Goal: Task Accomplishment & Management: Complete application form

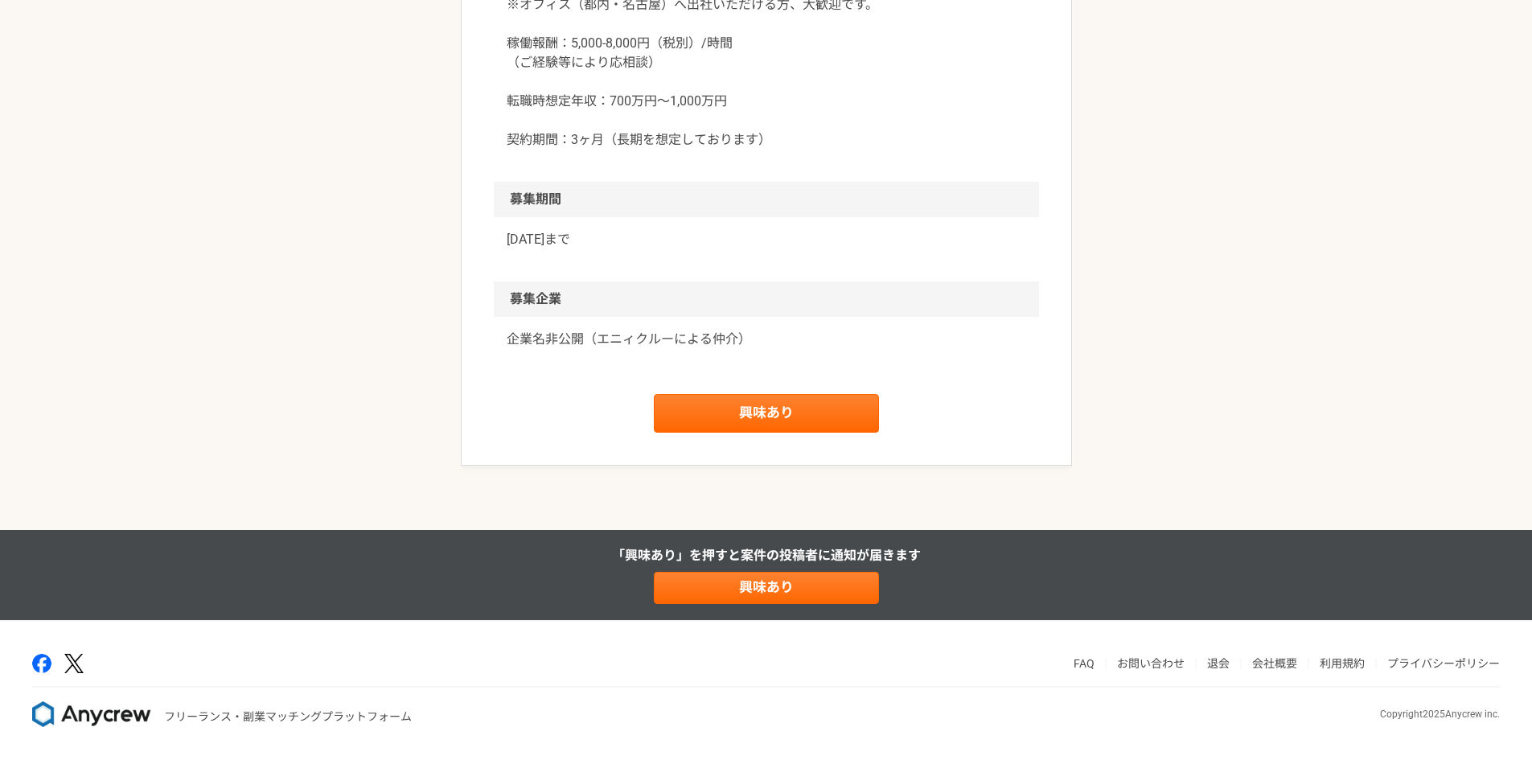
scroll to position [2287, 0]
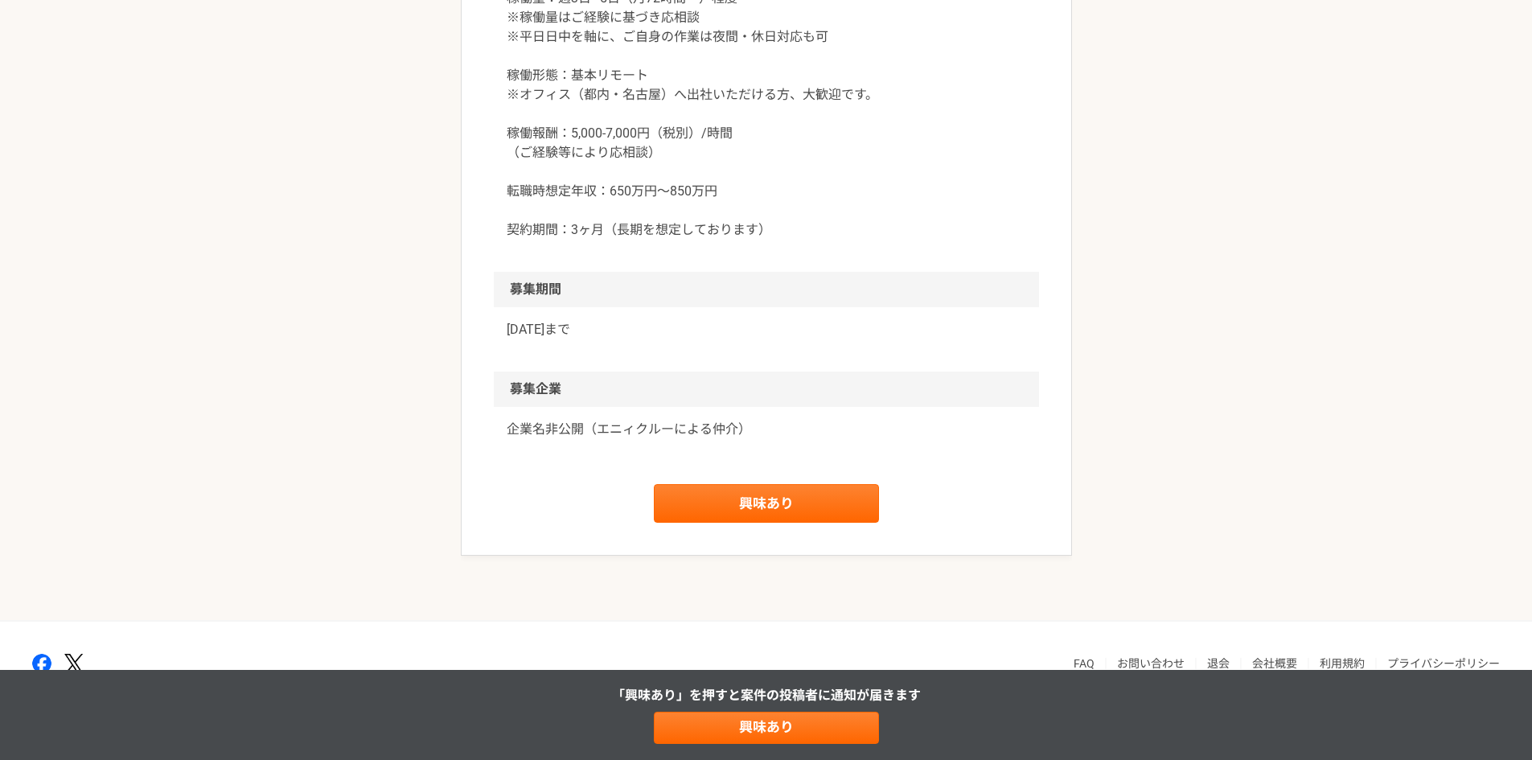
scroll to position [2225, 0]
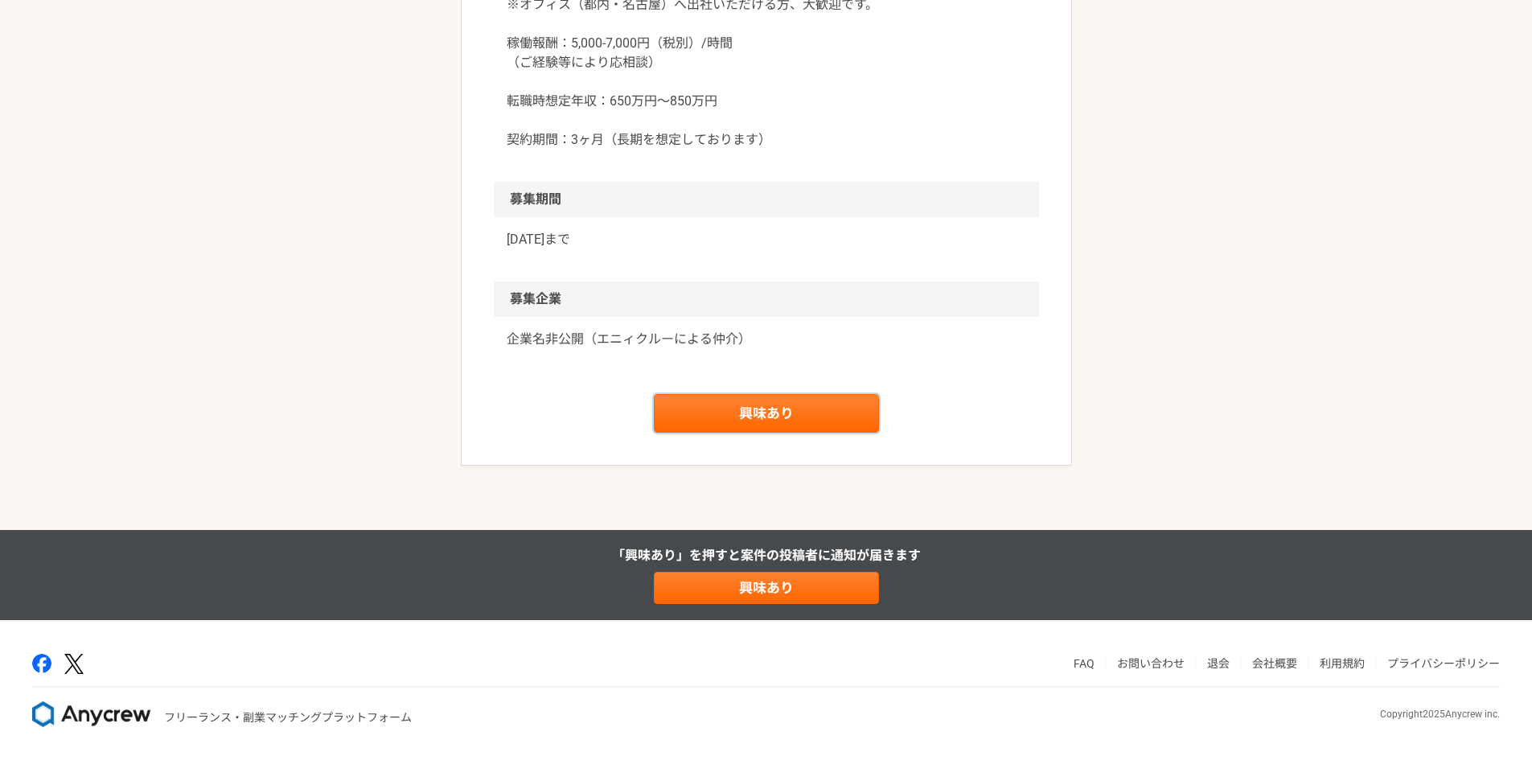
click at [814, 433] on link "興味あり" at bounding box center [766, 413] width 225 height 39
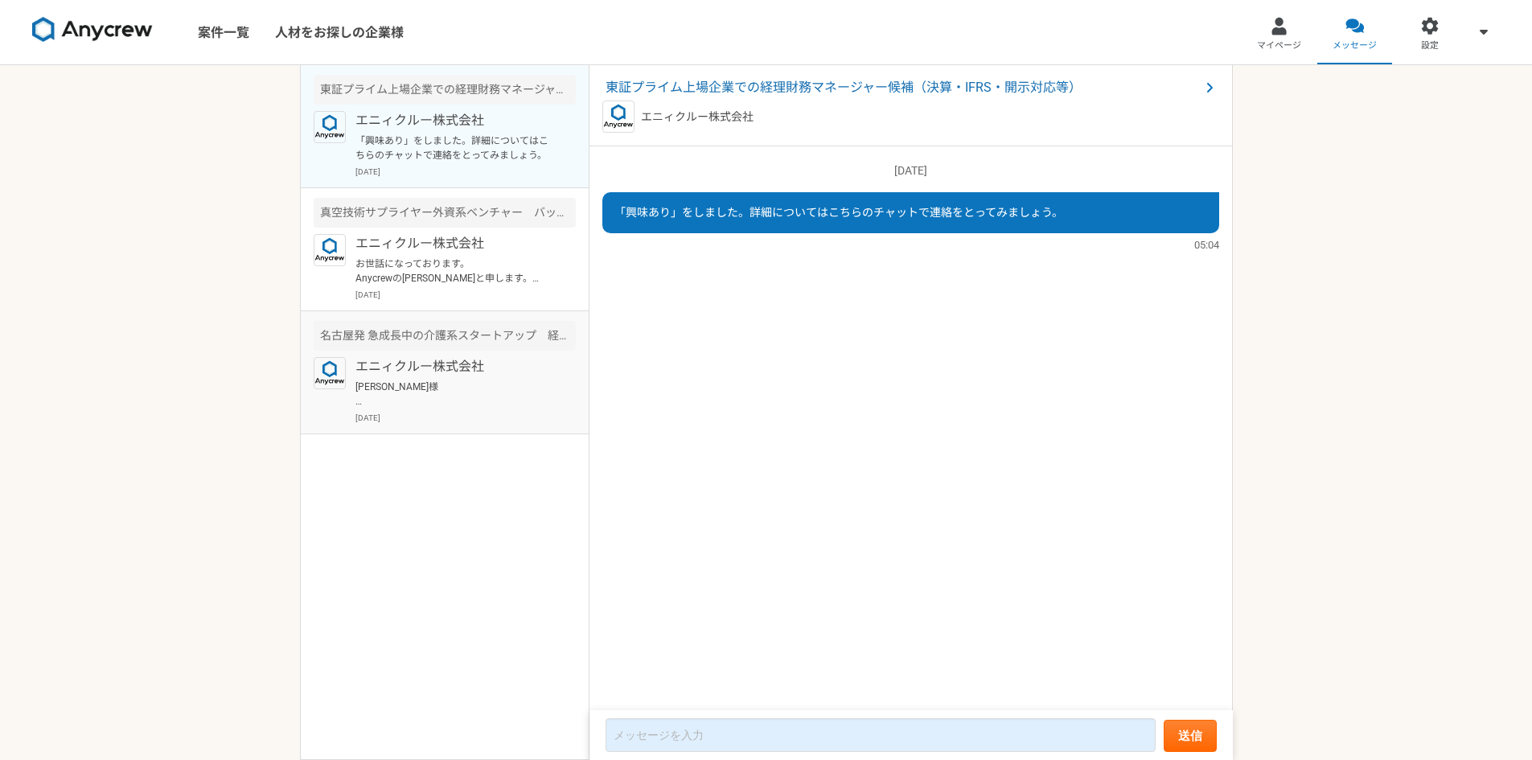
click at [427, 367] on p "エニィクルー株式会社" at bounding box center [454, 366] width 199 height 19
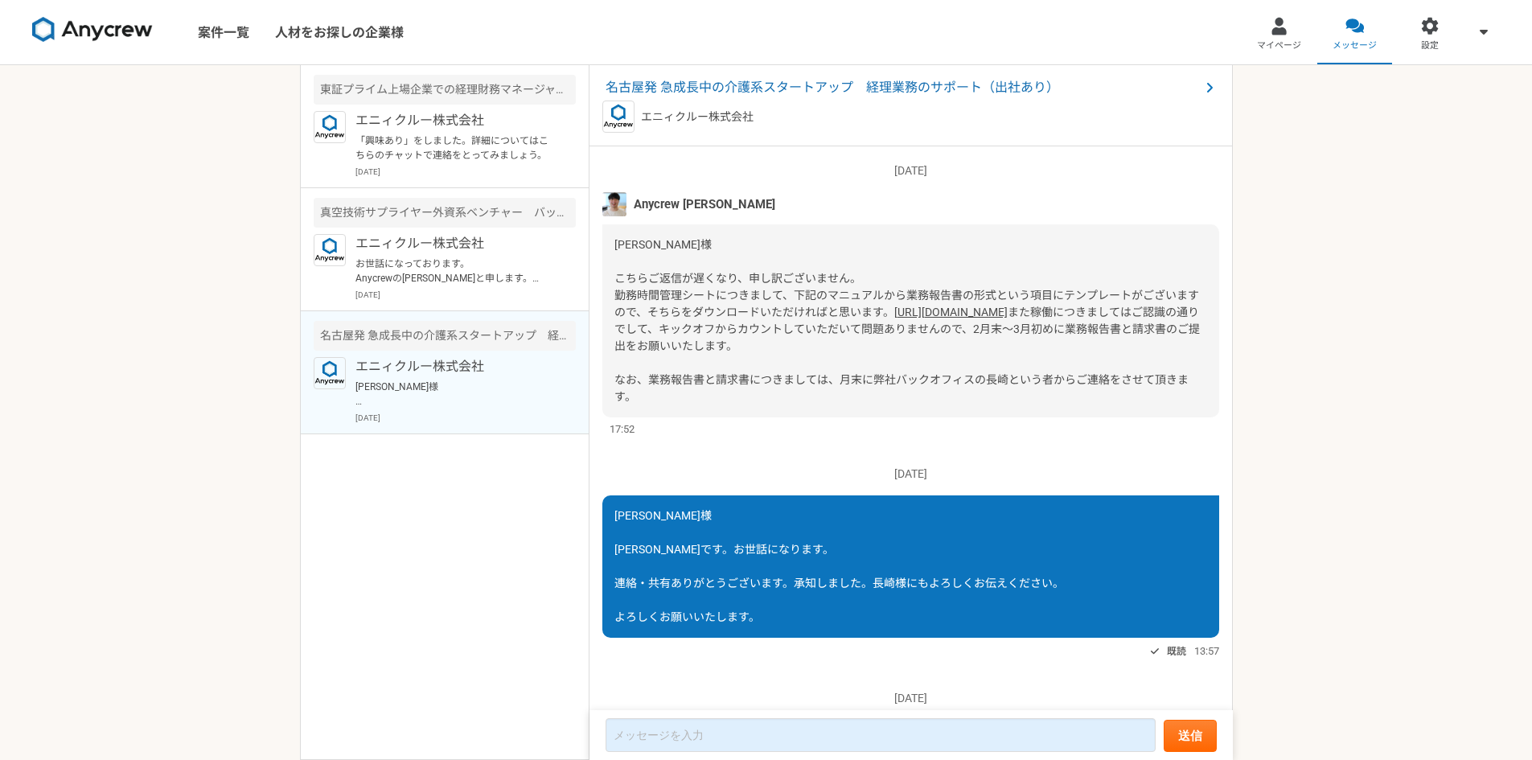
scroll to position [1745, 0]
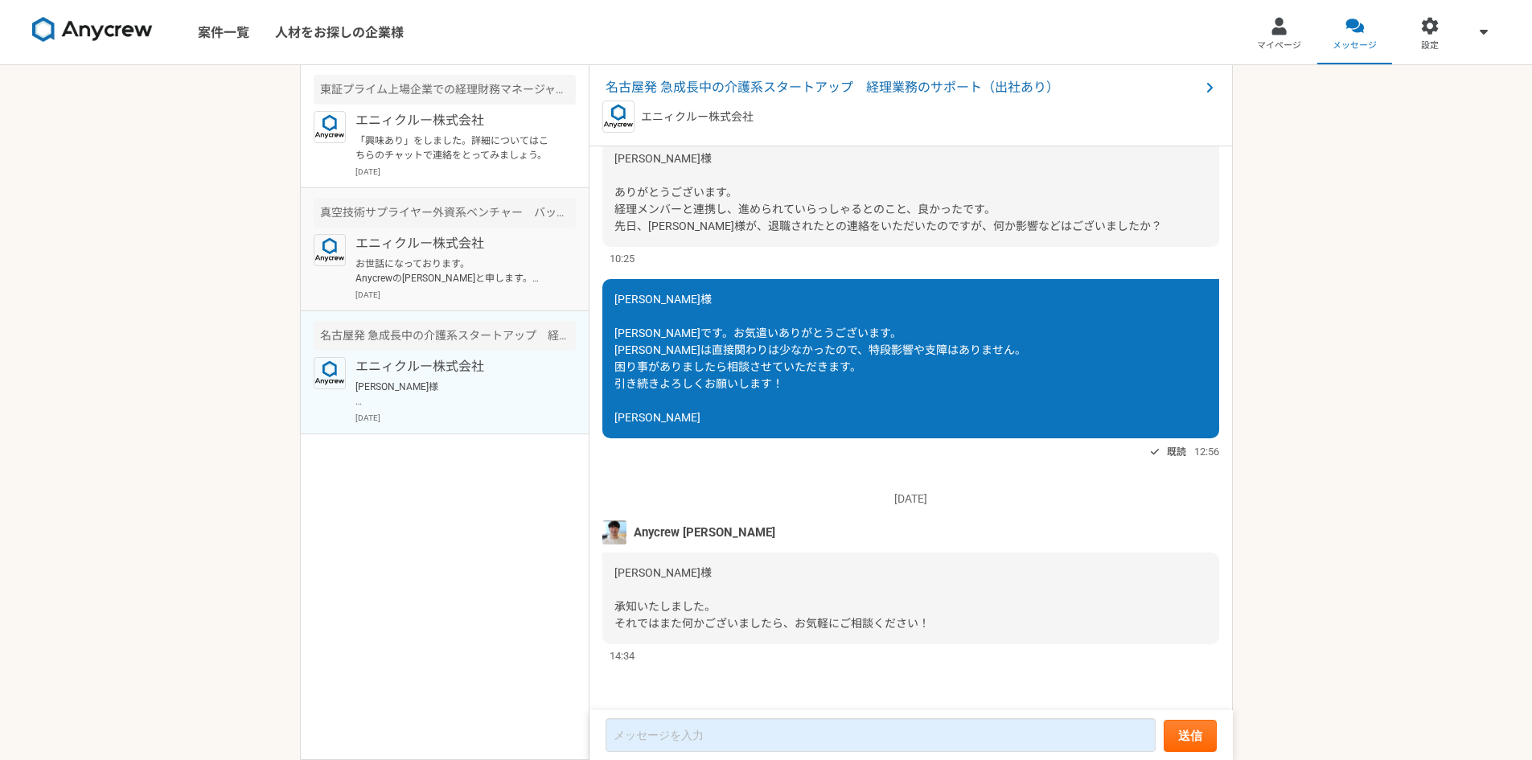
click at [460, 272] on p "お世話になっております。 Anycrewの[PERSON_NAME]と申します。 ご経歴を拝見させていただき、お声がけさせていただきましたが、こちらの案件の応…" at bounding box center [454, 270] width 199 height 29
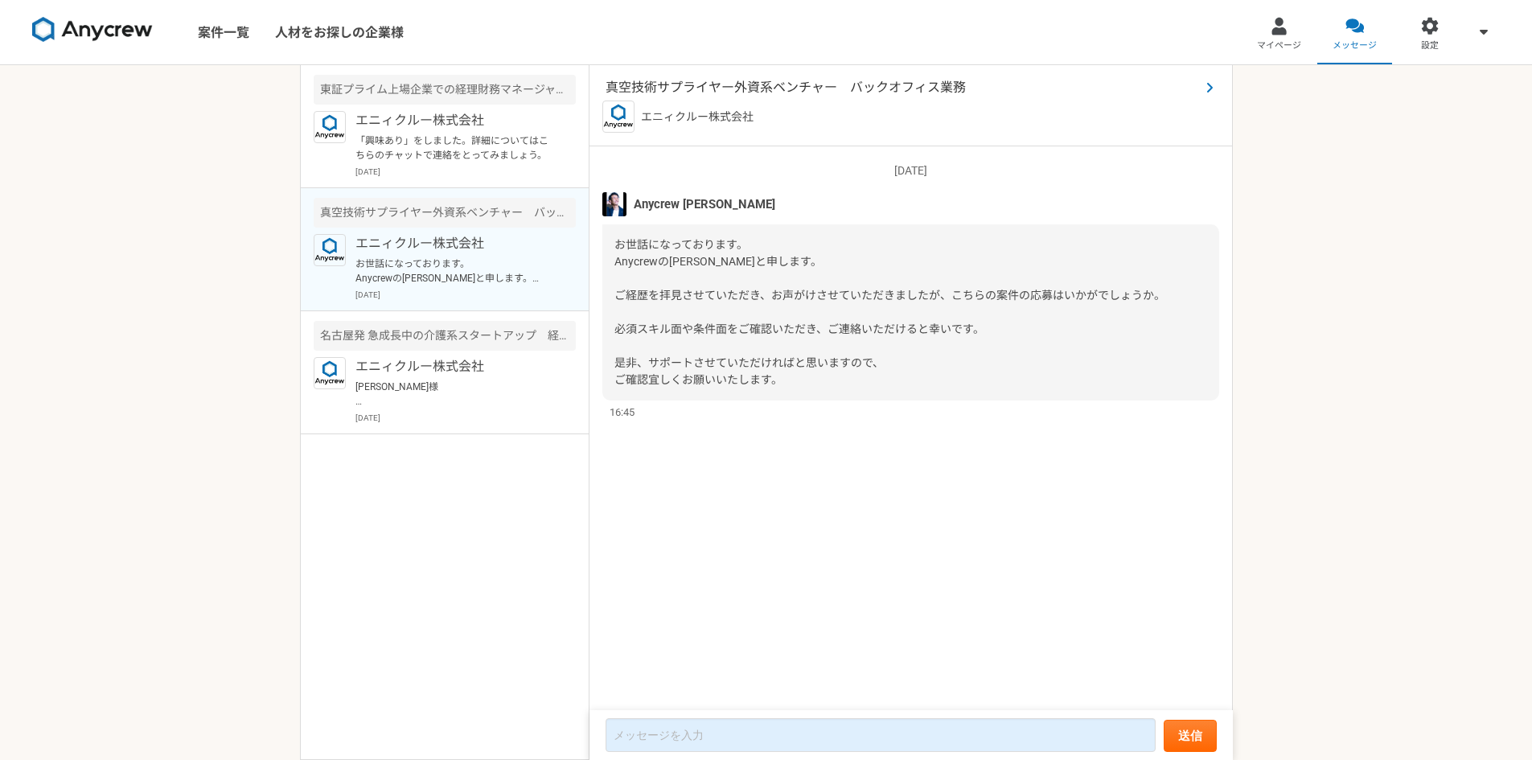
click at [712, 92] on span "真空技術サプライヤー外資系ベンチャー　バックオフィス業務" at bounding box center [902, 87] width 594 height 19
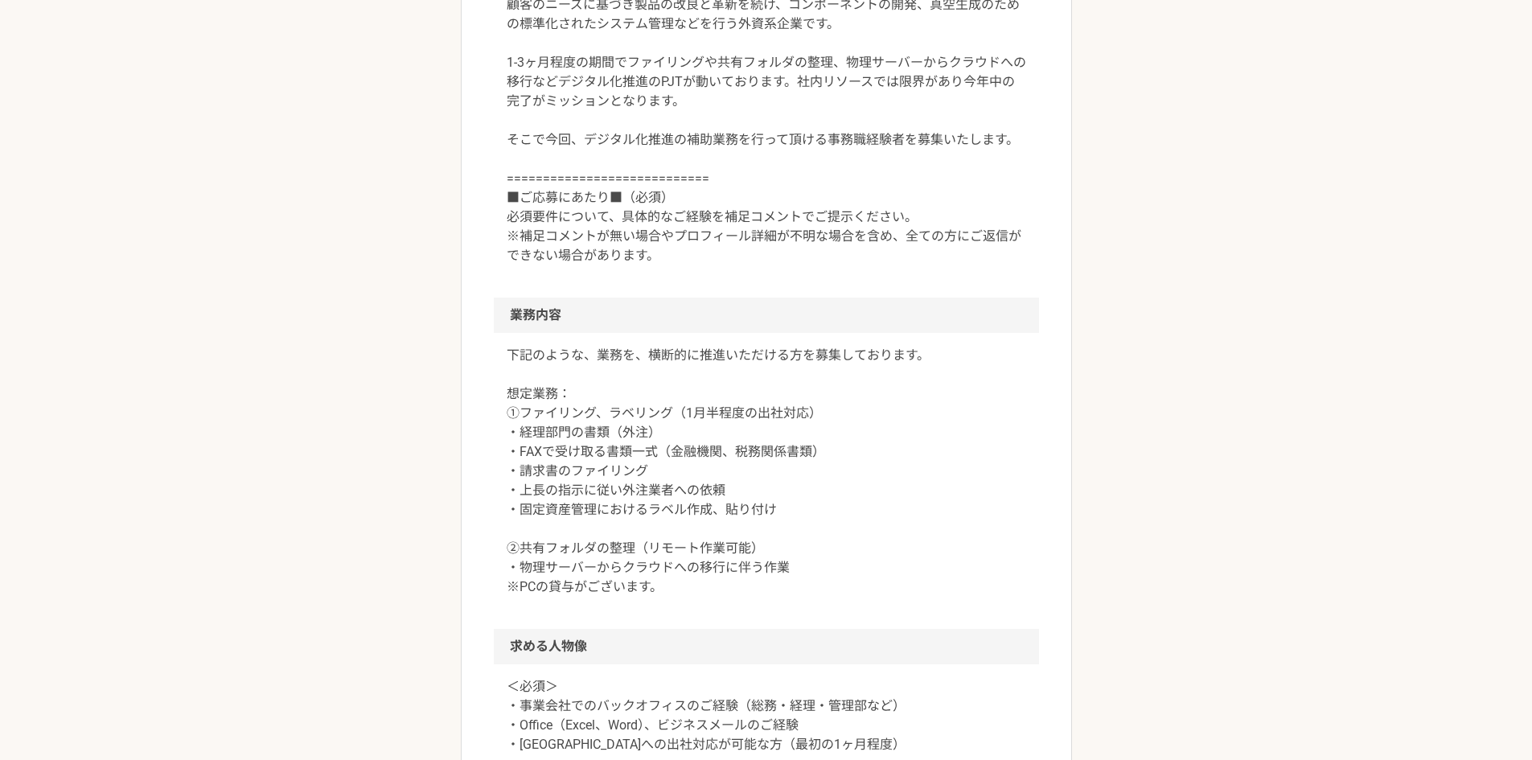
scroll to position [505, 0]
